Goal: Find specific page/section: Find specific page/section

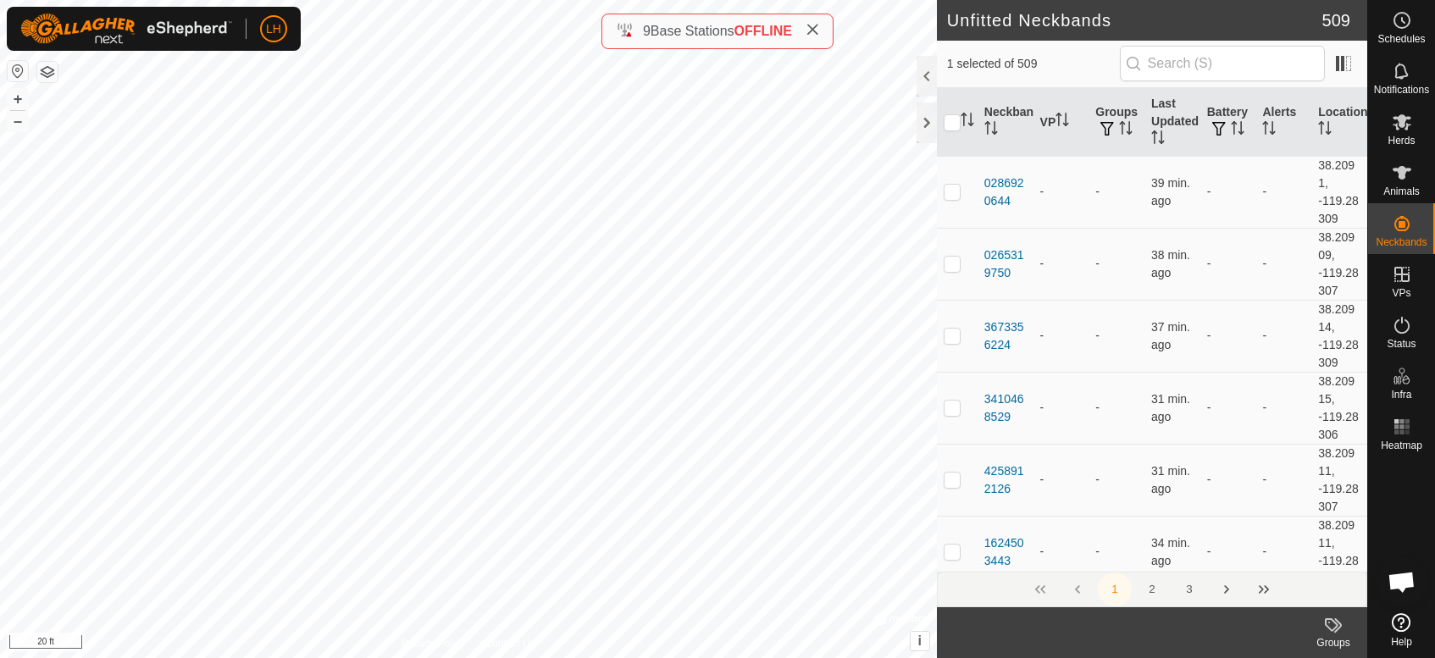
scroll to position [2952, 0]
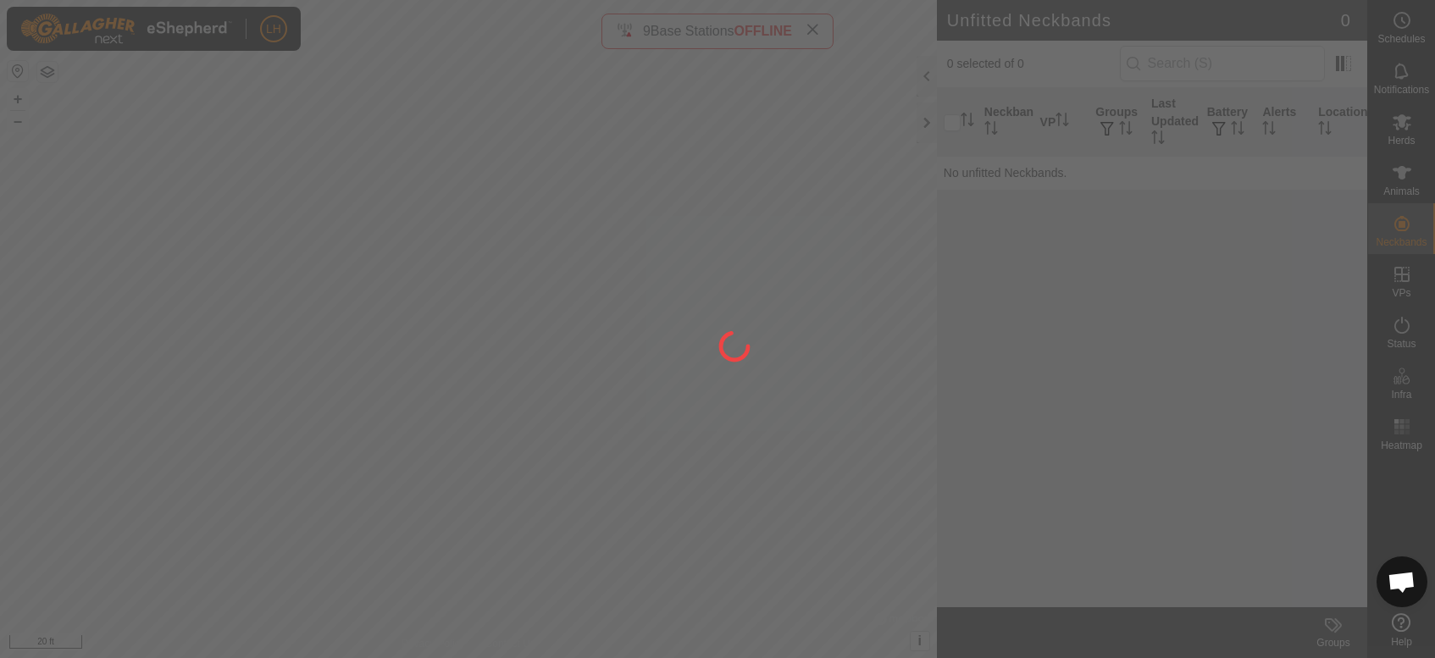
scroll to position [2952, 0]
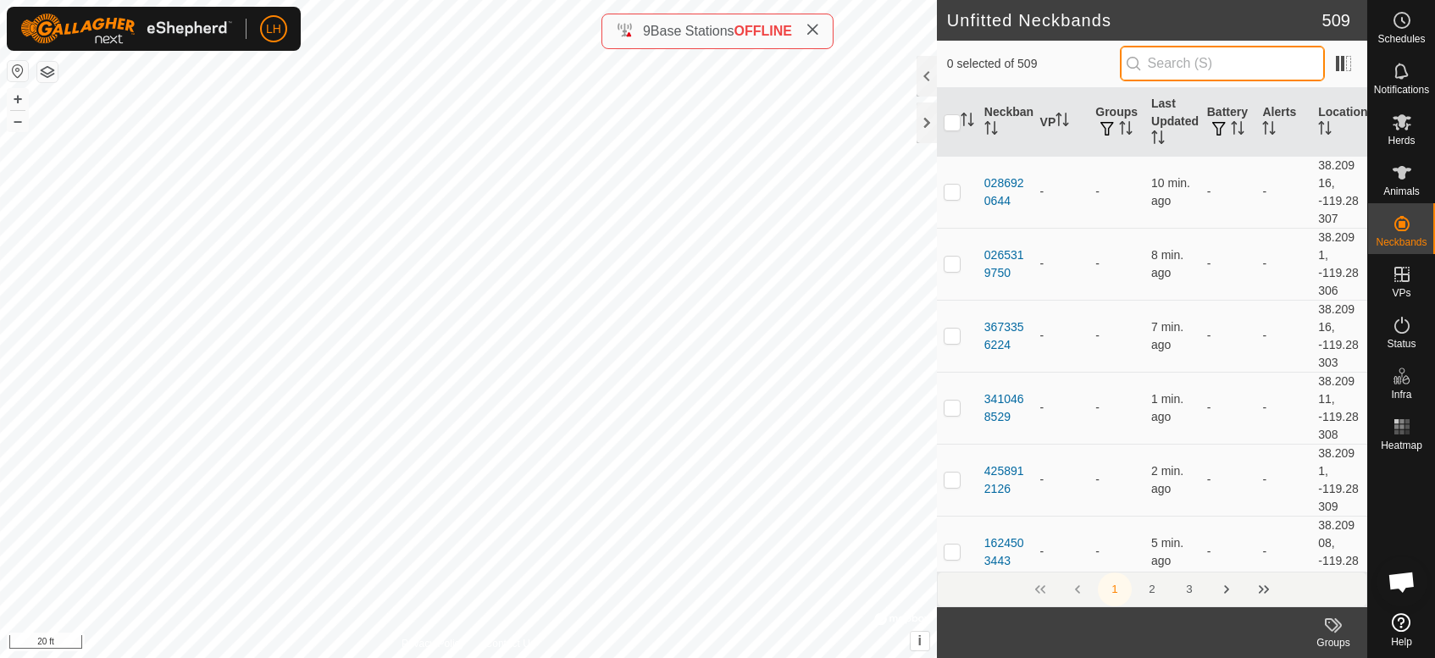
click at [1173, 66] on input "text" at bounding box center [1222, 64] width 205 height 36
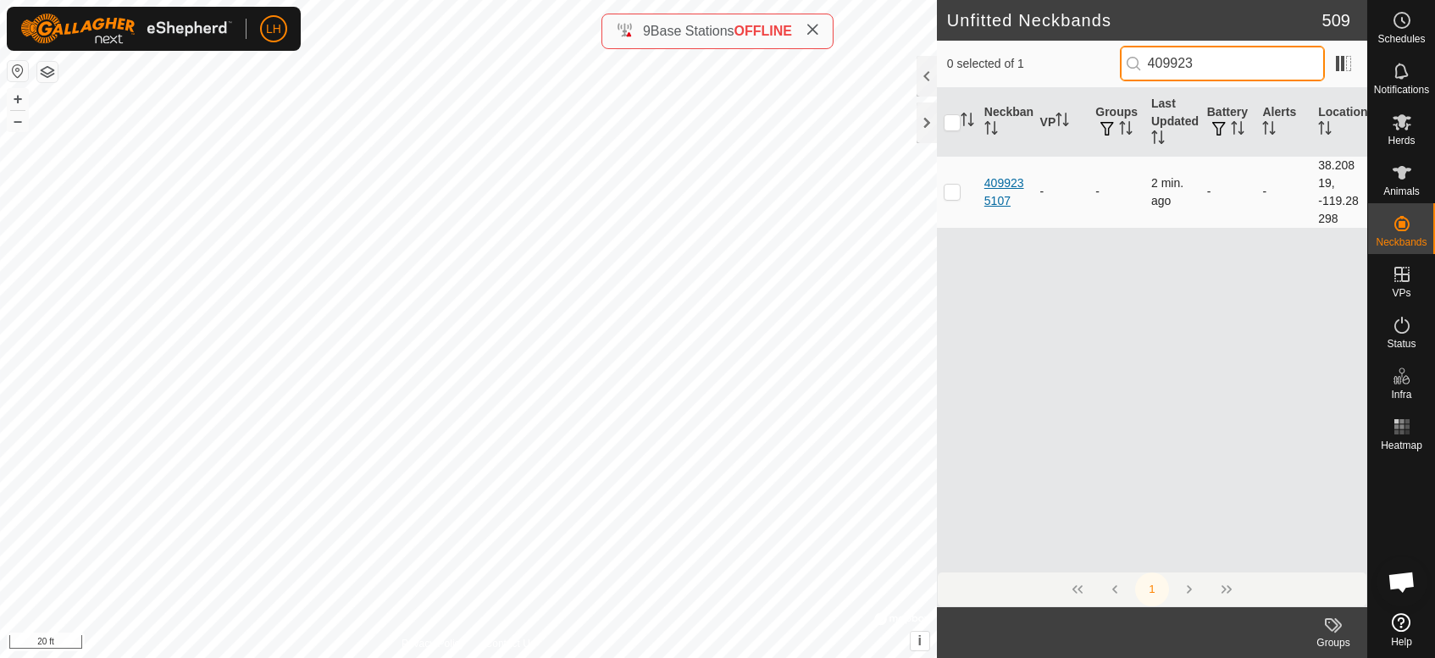
type input "409923"
click at [988, 188] on div "4099235107" at bounding box center [1005, 192] width 42 height 36
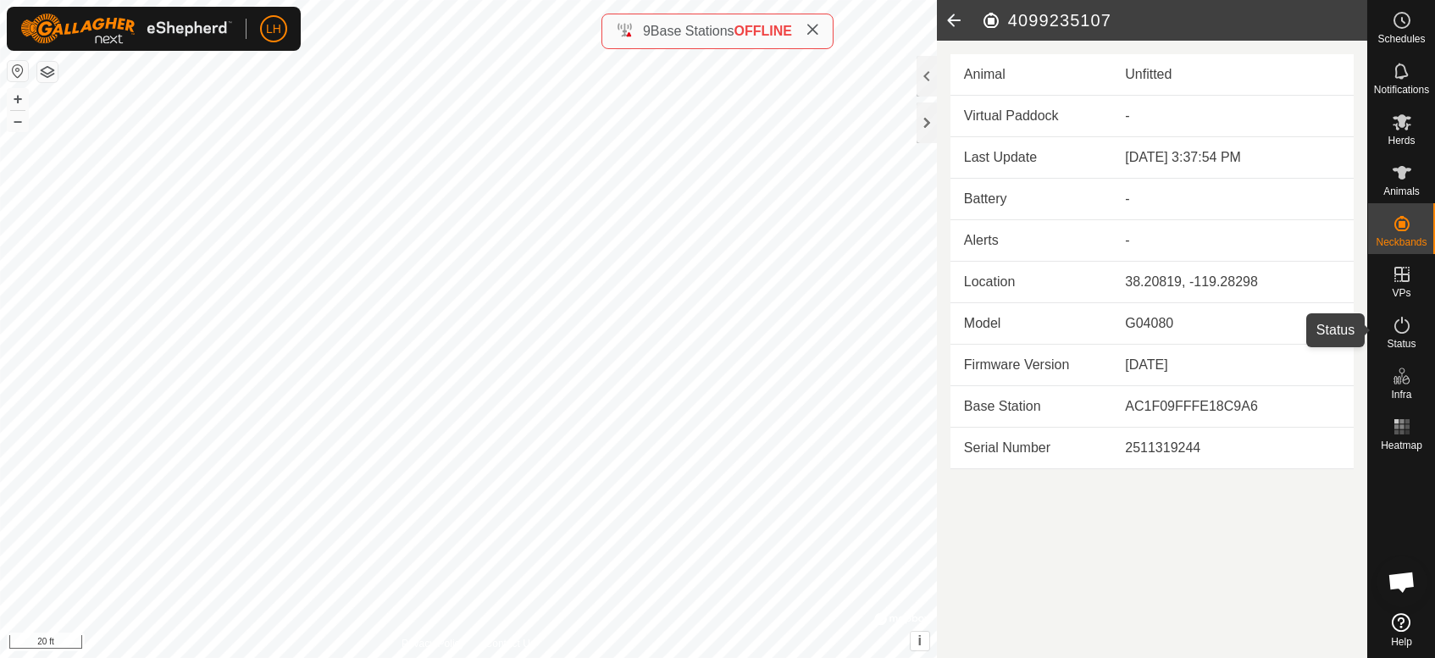
click at [1392, 330] on icon at bounding box center [1401, 325] width 20 height 20
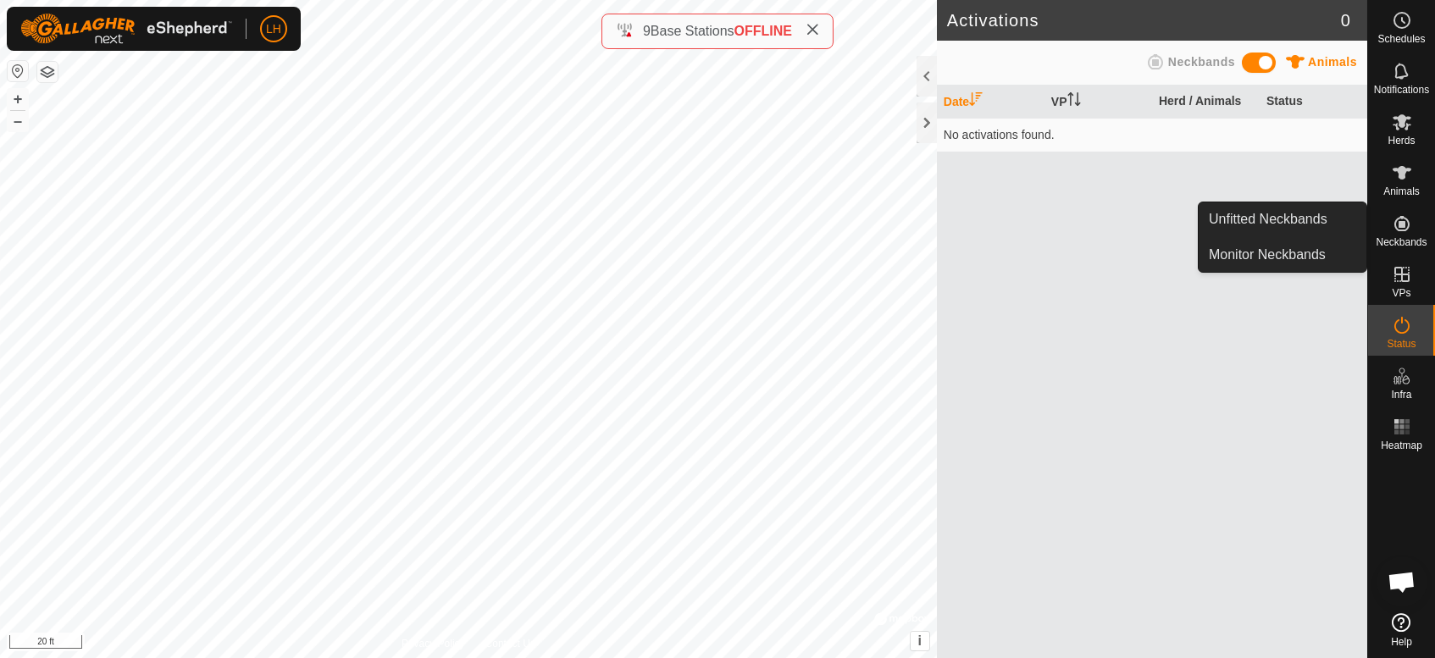
drag, startPoint x: 1392, startPoint y: 251, endPoint x: 1392, endPoint y: 228, distance: 22.9
click at [1392, 228] on icon at bounding box center [1401, 223] width 20 height 20
click at [1327, 221] on link "Unfitted Neckbands" at bounding box center [1282, 219] width 168 height 34
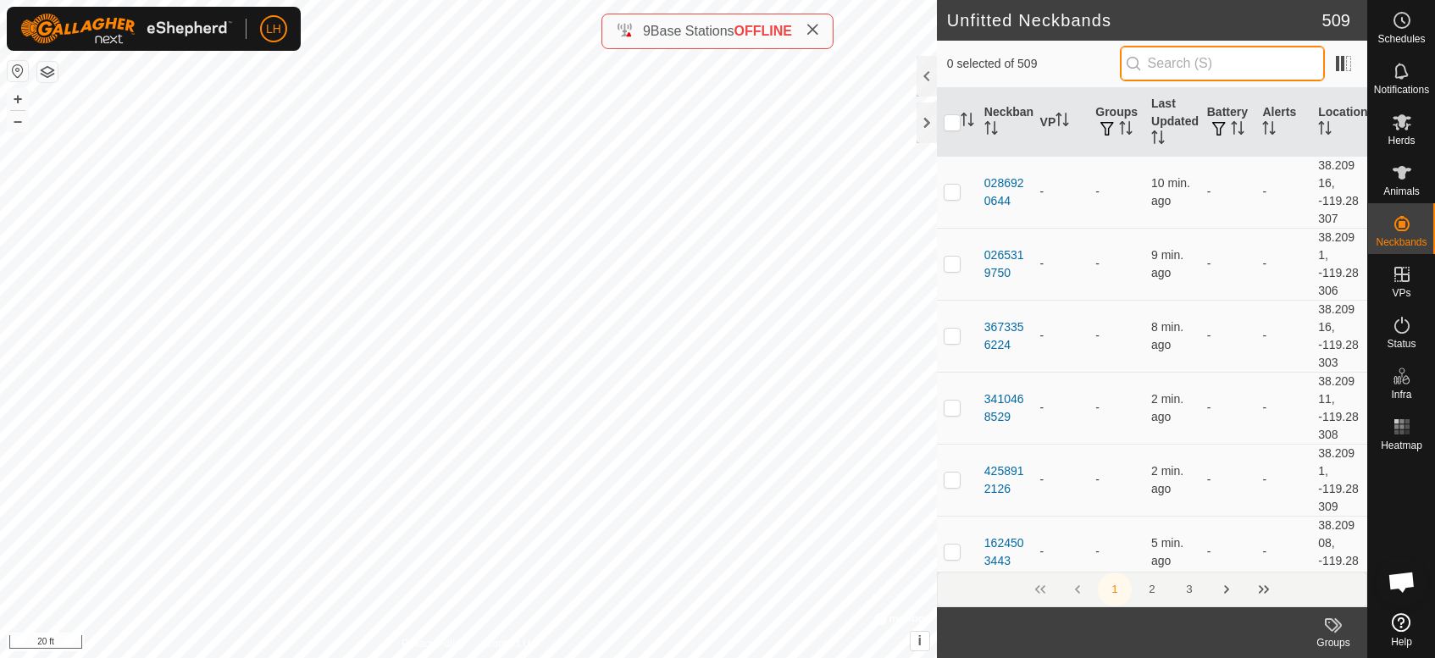
click at [1231, 69] on input "text" at bounding box center [1222, 64] width 205 height 36
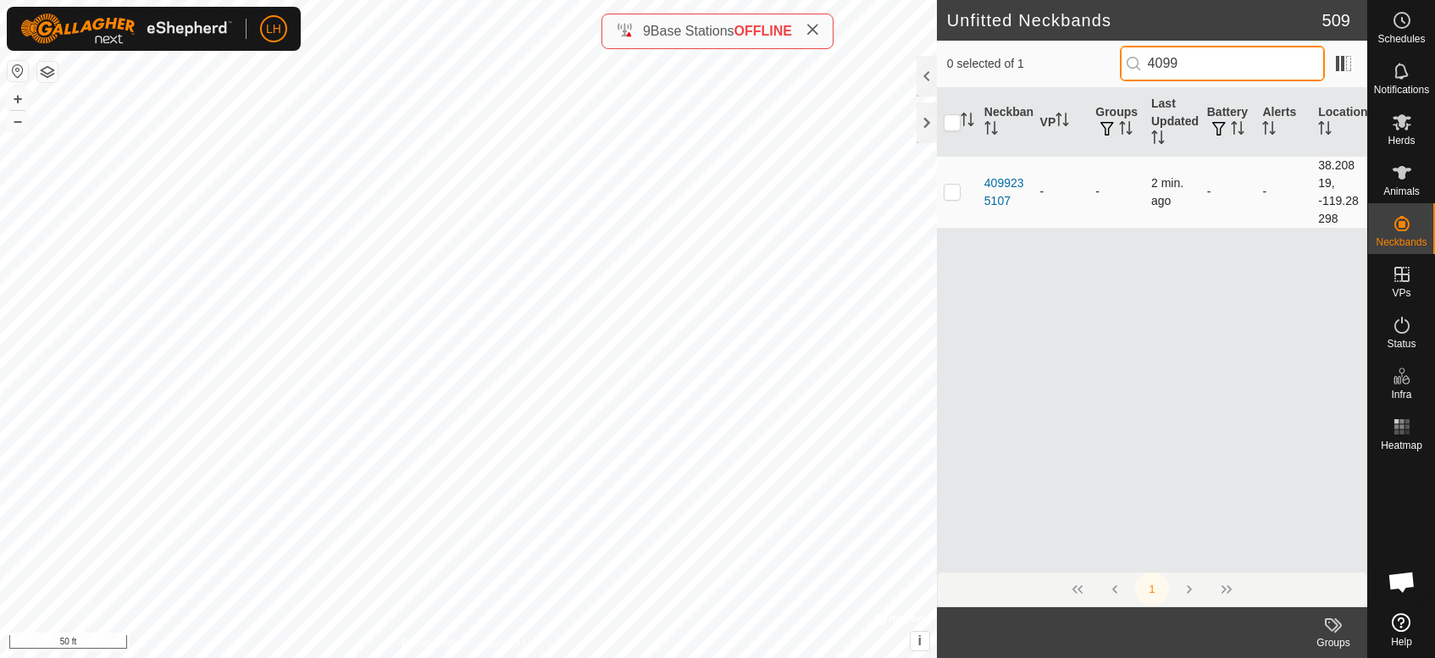
type input "4099"
